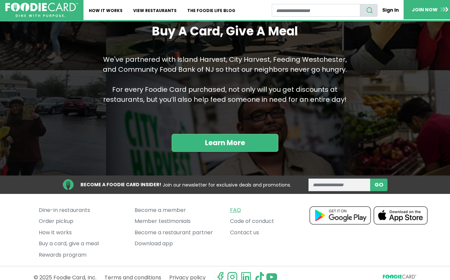
scroll to position [627, 0]
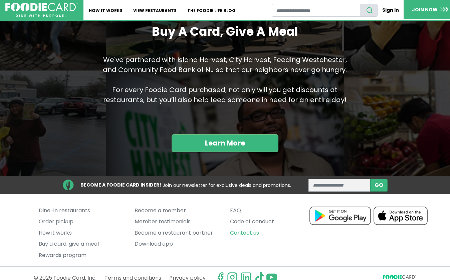
click at [242, 227] on link "Contact us" at bounding box center [272, 232] width 85 height 11
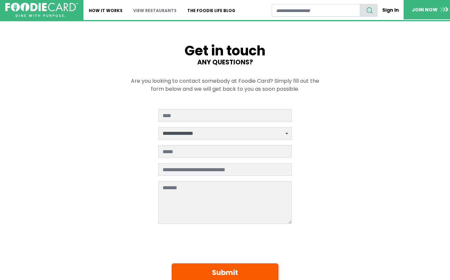
click at [146, 7] on link "View restaurants" at bounding box center [155, 10] width 54 height 20
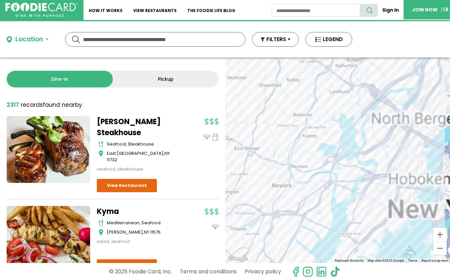
drag, startPoint x: 409, startPoint y: 106, endPoint x: 194, endPoint y: 152, distance: 220.1
click at [195, 152] on div "Dine-in Pickup 131 results for: Reset filters 2317 record records found nearby …" at bounding box center [225, 159] width 450 height 205
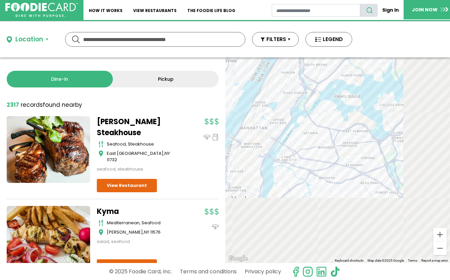
drag, startPoint x: 368, startPoint y: 193, endPoint x: 260, endPoint y: 106, distance: 138.1
click at [260, 106] on div "To navigate, press the arrow keys." at bounding box center [337, 159] width 224 height 205
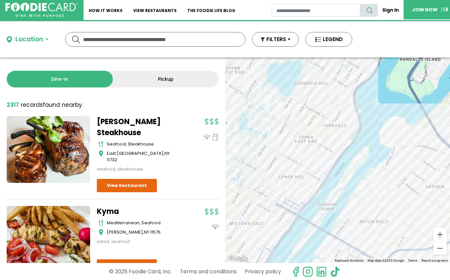
click at [286, 163] on div "To navigate, press the arrow keys." at bounding box center [337, 159] width 224 height 205
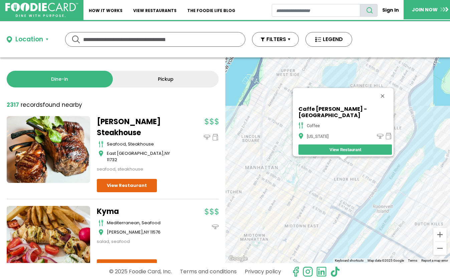
click at [331, 182] on div "To navigate, press the arrow keys. Caffe Aronne - Lexington coffee New York Vie…" at bounding box center [337, 159] width 224 height 205
click at [332, 187] on div "To navigate, press the arrow keys. Caffe Aronne - Lexington coffee New York Vie…" at bounding box center [337, 159] width 224 height 205
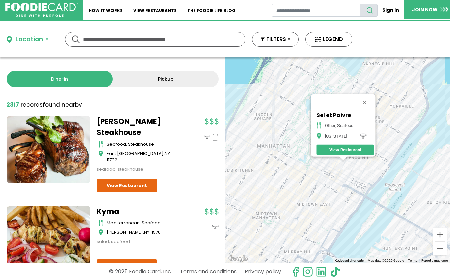
click at [385, 150] on div "To navigate, press the arrow keys. Sel et Poivre other, seafood New York View R…" at bounding box center [337, 159] width 224 height 205
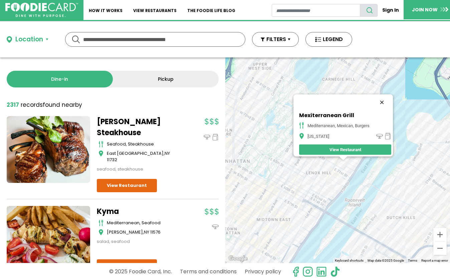
click at [385, 99] on button "Close" at bounding box center [382, 102] width 16 height 16
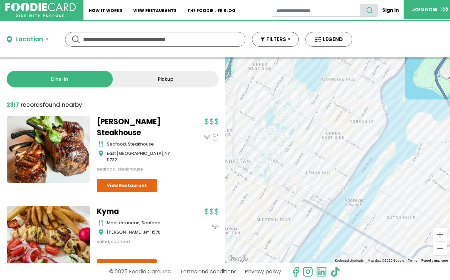
click at [361, 111] on div "To navigate, press the arrow keys." at bounding box center [337, 159] width 224 height 205
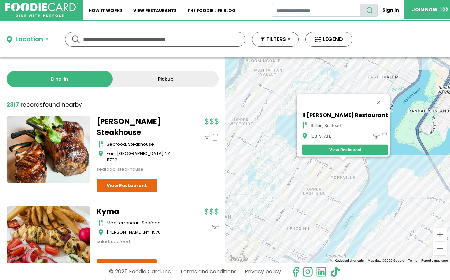
click at [348, 165] on div "To navigate, press the arrow keys. Il Carino Restaurant italian, seafood New Yo…" at bounding box center [337, 159] width 224 height 205
click at [348, 160] on div "To navigate, press the arrow keys. Il Carino Restaurant italian, seafood New Yo…" at bounding box center [337, 159] width 224 height 205
click at [348, 158] on div "To navigate, press the arrow keys. Il Carino Restaurant italian, seafood New Yo…" at bounding box center [337, 159] width 224 height 205
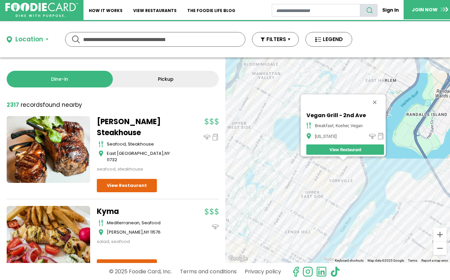
click at [351, 173] on div "To navigate, press the arrow keys. Vegan Grill - 2nd Ave breakfast, kosher, veg…" at bounding box center [337, 159] width 224 height 205
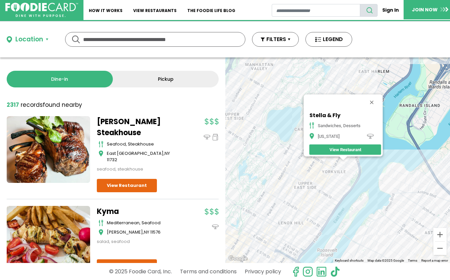
click at [348, 179] on div "To navigate, press the arrow keys. Stella & Fly Sandwiches, Desserts New York V…" at bounding box center [337, 159] width 224 height 205
click at [344, 188] on div "To navigate, press the arrow keys. Stella & Fly Sandwiches, Desserts New York V…" at bounding box center [337, 159] width 224 height 205
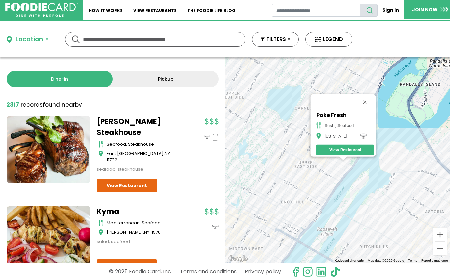
click at [348, 176] on div "To navigate, press the arrow keys. Poke Fresh Sushi, Seafood New York View Rest…" at bounding box center [337, 159] width 224 height 205
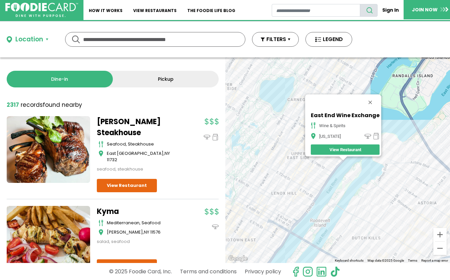
click at [324, 173] on div "To navigate, press the arrow keys. East End Wine Exchange wine & spirits New Yo…" at bounding box center [337, 159] width 224 height 205
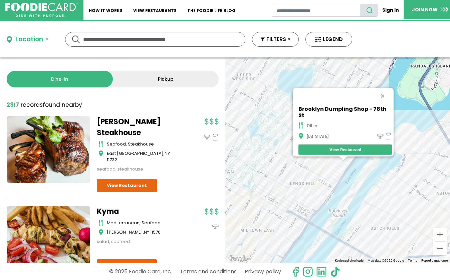
click at [315, 167] on div "To navigate, press the arrow keys. Brooklyn Dumpling Shop - 78th St other New Y…" at bounding box center [337, 159] width 224 height 205
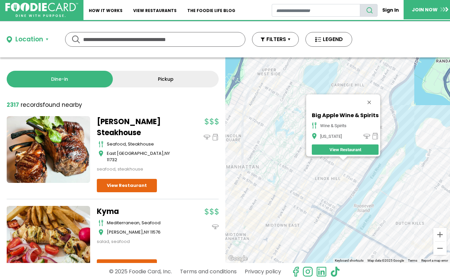
click at [321, 164] on div "To navigate, press the arrow keys. Big Apple Wine & Spirits wine & spirits New …" at bounding box center [337, 159] width 224 height 205
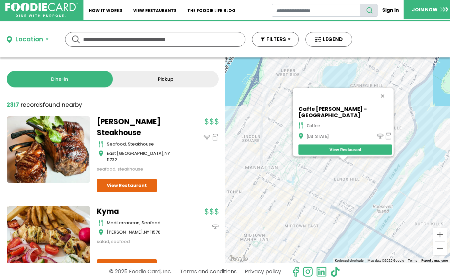
click at [332, 186] on div "To navigate, press the arrow keys. Caffe Aronne - Lexington coffee New York Vie…" at bounding box center [337, 159] width 224 height 205
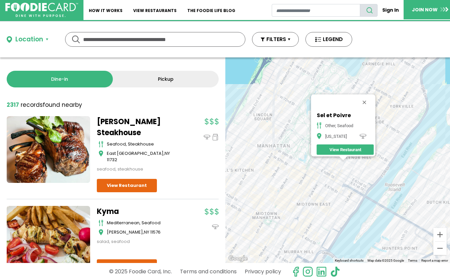
click at [346, 176] on div "To navigate, press the arrow keys. Sel et Poivre other, seafood New York View R…" at bounding box center [337, 159] width 224 height 205
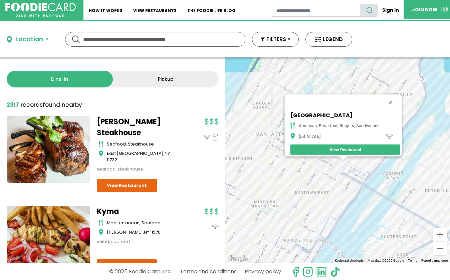
click at [350, 170] on div "To navigate, press the arrow keys. Upper East Side Cafe american, breakfast, bu…" at bounding box center [337, 159] width 224 height 205
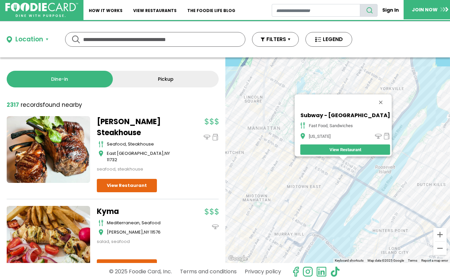
click at [357, 170] on div "To navigate, press the arrow keys. Subway - 2nd Ave fast food, sandwiches New Y…" at bounding box center [337, 159] width 224 height 205
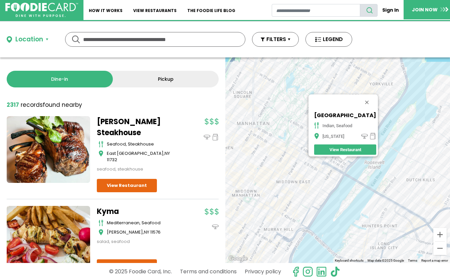
click at [344, 161] on div "To navigate, press the arrow keys. India Palace indian, seafood New York View R…" at bounding box center [337, 159] width 224 height 205
click at [389, 117] on div "To navigate, press the arrow keys. India Palace indian, seafood New York View R…" at bounding box center [337, 159] width 224 height 205
click at [385, 129] on div "To navigate, press the arrow keys. India Palace indian, seafood New York View R…" at bounding box center [337, 159] width 224 height 205
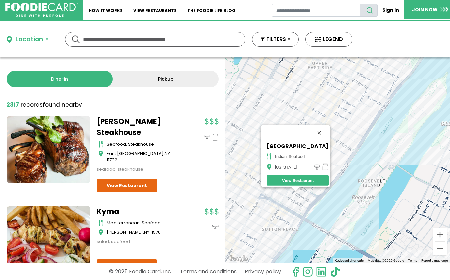
click at [326, 125] on button "Close" at bounding box center [319, 133] width 16 height 16
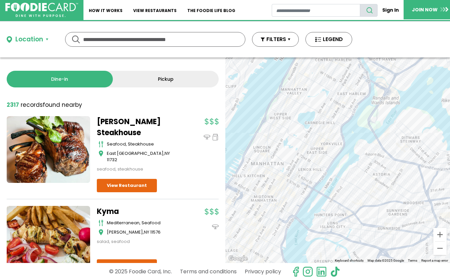
drag, startPoint x: 313, startPoint y: 117, endPoint x: 309, endPoint y: 149, distance: 32.3
click at [309, 149] on div "To navigate, press the arrow keys." at bounding box center [337, 159] width 224 height 205
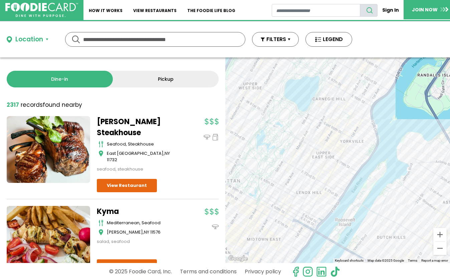
click at [292, 202] on div "To navigate, press the arrow keys." at bounding box center [337, 159] width 224 height 205
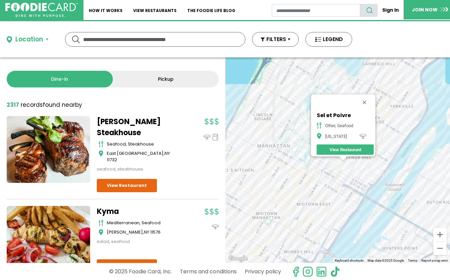
click at [345, 179] on div "To navigate, press the arrow keys. Sel et Poivre other, seafood New York View R…" at bounding box center [337, 159] width 224 height 205
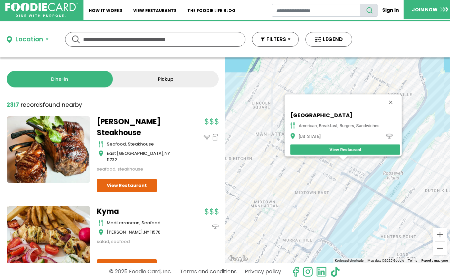
click at [354, 169] on div "To navigate, press the arrow keys. Upper East Side Cafe american, breakfast, bu…" at bounding box center [337, 159] width 224 height 205
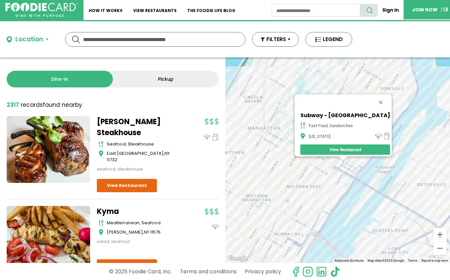
click at [354, 163] on div "To navigate, press the arrow keys. Subway - 2nd Ave fast food, sandwiches New Y…" at bounding box center [337, 159] width 224 height 205
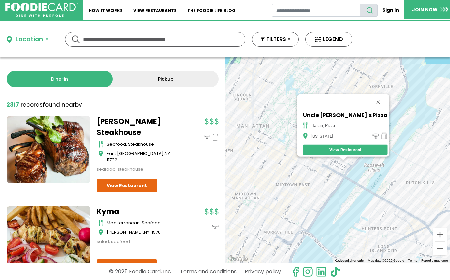
click at [349, 169] on div "To navigate, press the arrow keys. Uncle Vinny's Pizza italian, pizza New York …" at bounding box center [337, 159] width 224 height 205
click at [399, 110] on div "To navigate, press the arrow keys. Uncle Vinny's Pizza italian, pizza New York …" at bounding box center [337, 159] width 224 height 205
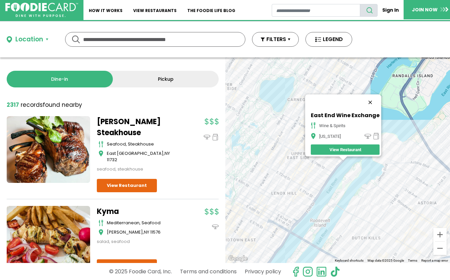
click at [371, 99] on button "Close" at bounding box center [370, 102] width 16 height 16
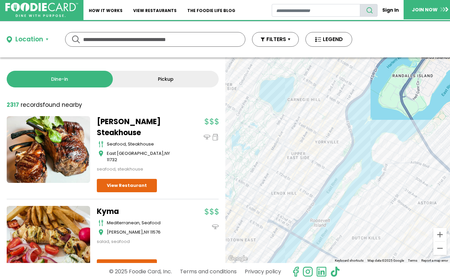
click at [338, 137] on div "To navigate, press the arrow keys." at bounding box center [337, 159] width 224 height 205
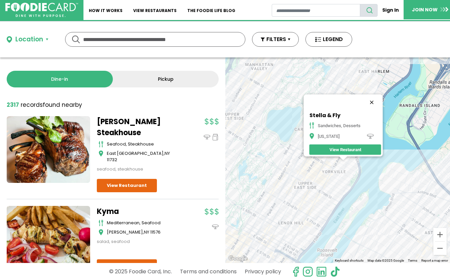
click at [377, 97] on button "Close" at bounding box center [371, 102] width 16 height 16
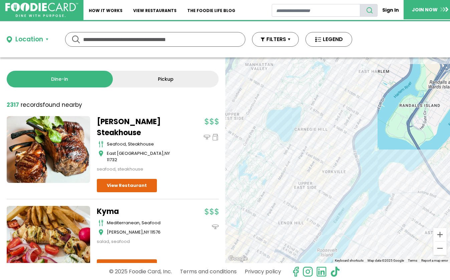
click at [348, 157] on div "To navigate, press the arrow keys." at bounding box center [337, 159] width 224 height 205
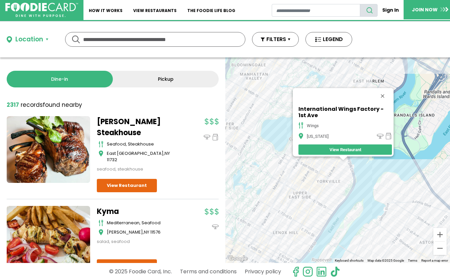
click at [339, 144] on link "View Restaurant" at bounding box center [344, 149] width 93 height 10
